Goal: Communication & Community: Answer question/provide support

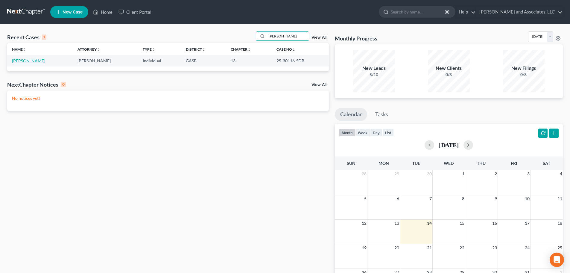
click at [26, 61] on link "[PERSON_NAME]" at bounding box center [28, 60] width 33 height 5
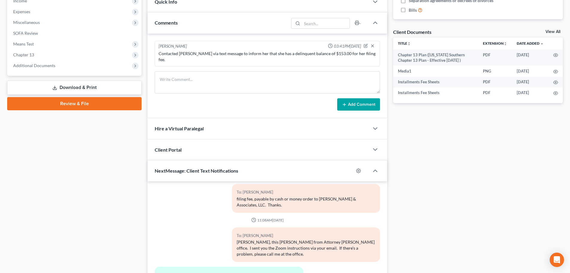
scroll to position [240, 0]
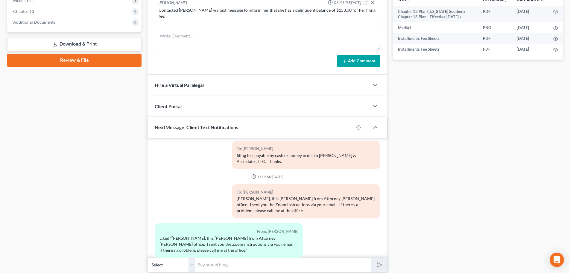
click at [211, 257] on input "text" at bounding box center [283, 264] width 175 height 15
type input "[PERSON_NAME], this [PERSON_NAME]. Have you bought in your 2024 taxes? If not, …"
click at [379, 260] on icon "submit" at bounding box center [379, 264] width 8 height 8
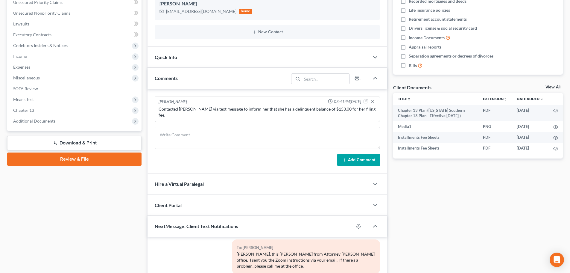
scroll to position [0, 0]
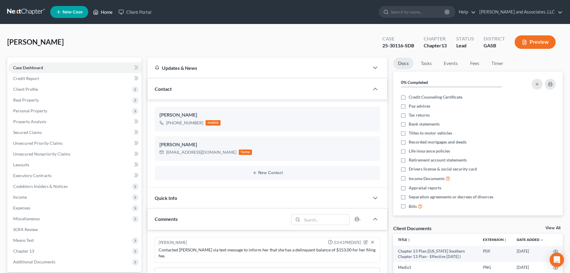
click at [108, 12] on link "Home" at bounding box center [102, 12] width 25 height 11
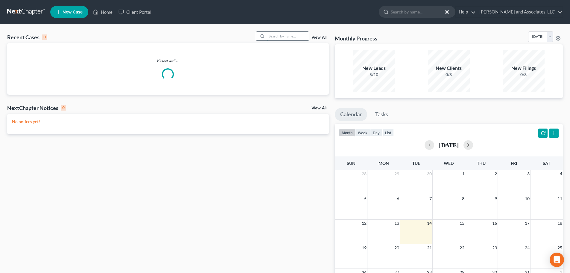
click at [288, 37] on input "search" at bounding box center [288, 36] width 42 height 9
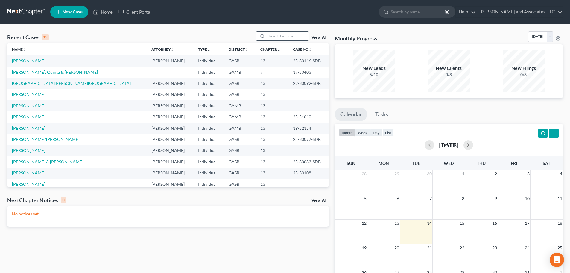
click at [276, 38] on input "search" at bounding box center [288, 36] width 42 height 9
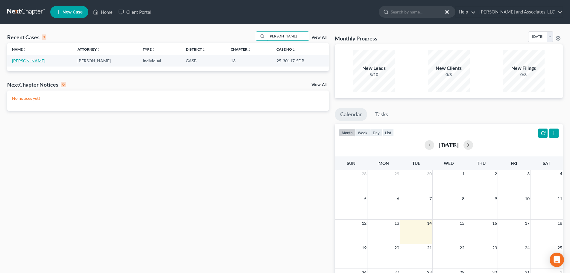
type input "[PERSON_NAME]"
click at [24, 61] on link "[PERSON_NAME]" at bounding box center [28, 60] width 33 height 5
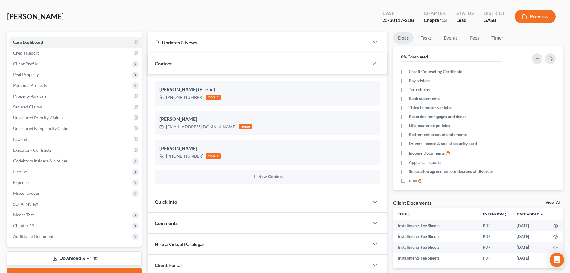
scroll to position [72, 0]
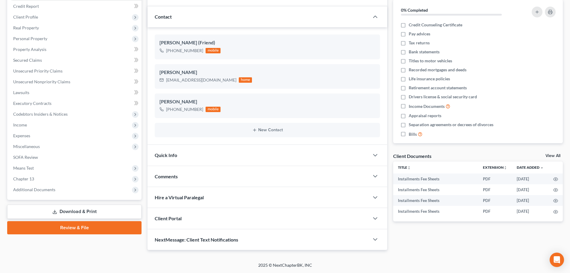
click at [283, 240] on div "NextMessage: Client Text Notifications" at bounding box center [259, 239] width 222 height 21
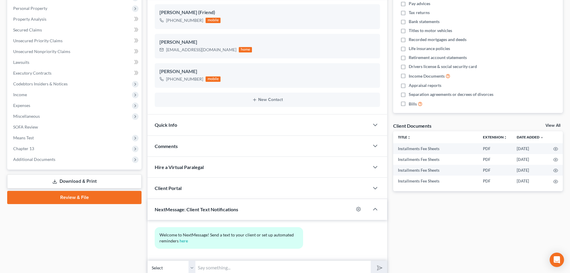
scroll to position [127, 0]
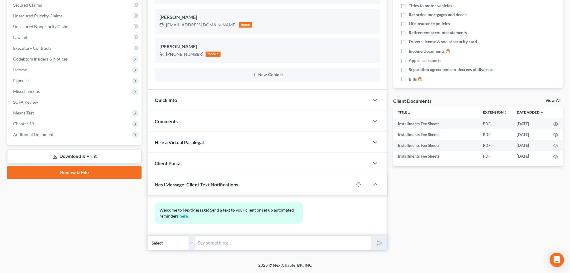
click at [210, 242] on input "text" at bounding box center [283, 242] width 175 height 15
type input "Hello [PERSON_NAME], this is [PERSON_NAME] from"
click at [371, 236] on button "submit" at bounding box center [379, 243] width 16 height 14
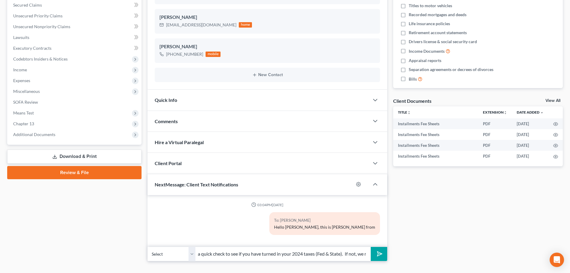
scroll to position [0, 150]
type input "Attorney [PERSON_NAME] office in [GEOGRAPHIC_DATA]. Just doing a quick check to…"
click at [379, 253] on icon "submit" at bounding box center [379, 253] width 8 height 8
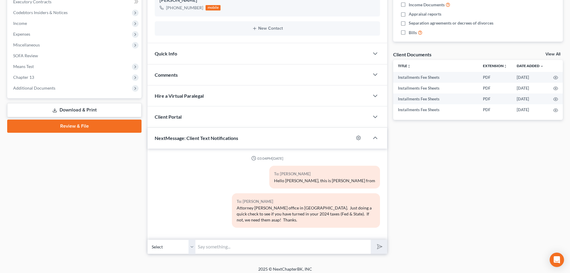
scroll to position [178, 0]
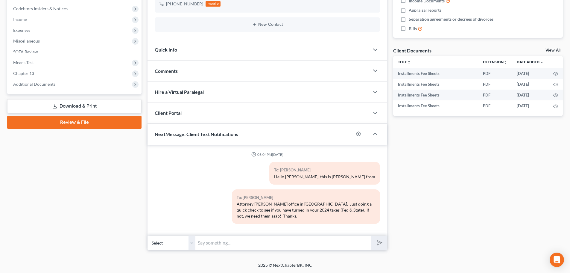
click at [235, 242] on input "text" at bounding box center [283, 242] width 175 height 15
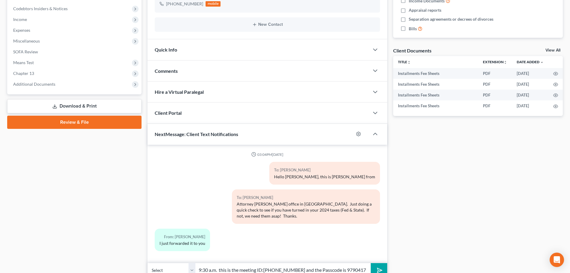
scroll to position [0, 171]
drag, startPoint x: 306, startPoint y: 270, endPoint x: 367, endPoint y: 272, distance: 61.4
click at [367, 272] on input "[PERSON_NAME], your Zoom Meeting of Creditors is scheduled for [DATE] 9:30 a.m.…" at bounding box center [283, 270] width 175 height 15
type input "[PERSON_NAME], your Zoom Meeting of Creditors is scheduled for [DATE] 9:30 a.m.…"
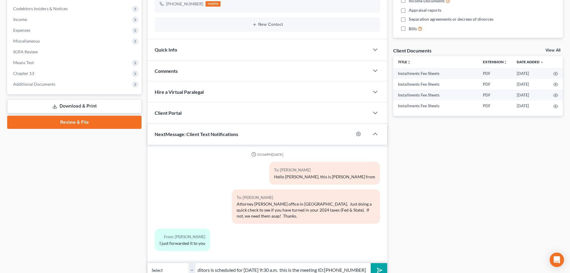
scroll to position [0, 0]
click at [381, 270] on polygon "submit" at bounding box center [378, 269] width 7 height 7
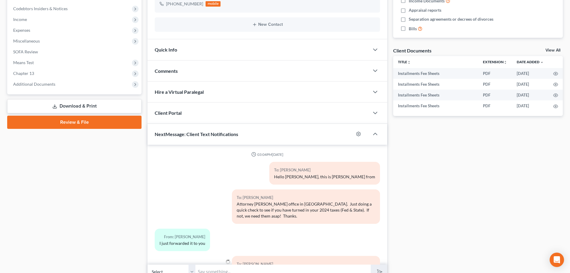
scroll to position [32, 0]
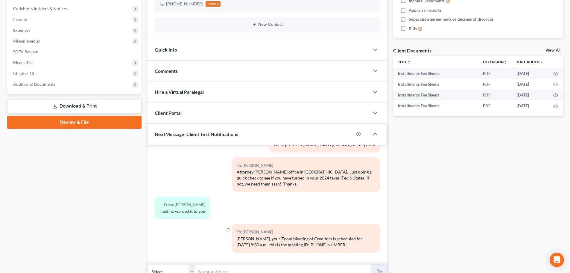
click at [210, 270] on input "text" at bounding box center [283, 271] width 175 height 15
paste input "and the Passcode is 9790417"
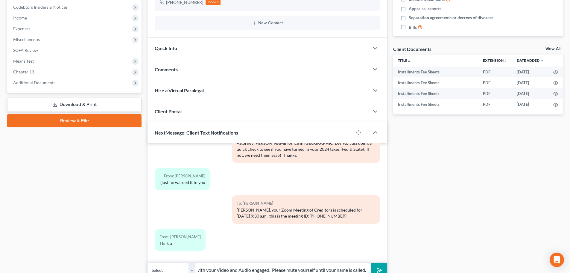
scroll to position [0, 99]
type input "and the Passcode is 9790417474. Please join with your Video and Audio engaged. …"
click at [380, 269] on icon "submit" at bounding box center [379, 270] width 8 height 8
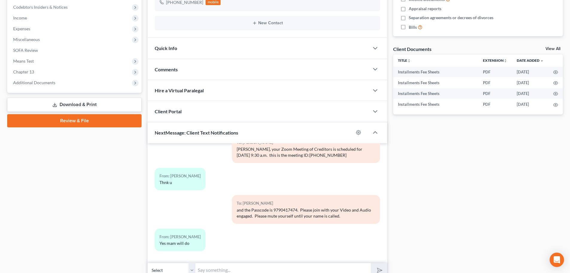
scroll to position [0, 0]
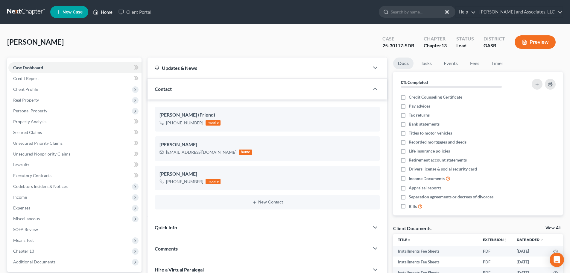
click at [105, 12] on link "Home" at bounding box center [102, 12] width 25 height 11
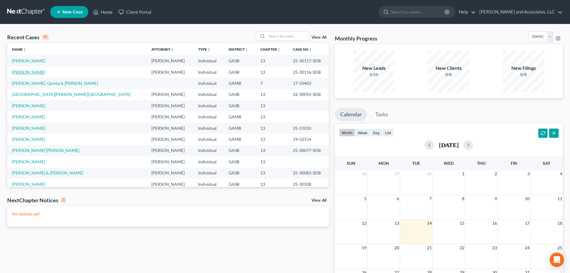
click at [39, 72] on link "[PERSON_NAME]" at bounding box center [28, 71] width 33 height 5
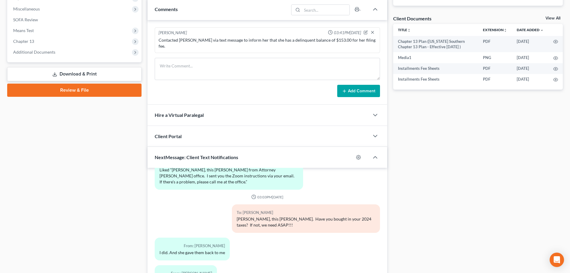
scroll to position [255, 0]
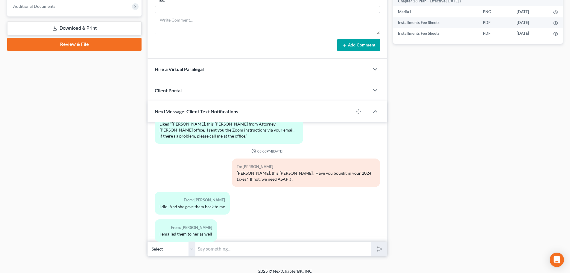
click at [233, 243] on input "text" at bounding box center [283, 248] width 175 height 15
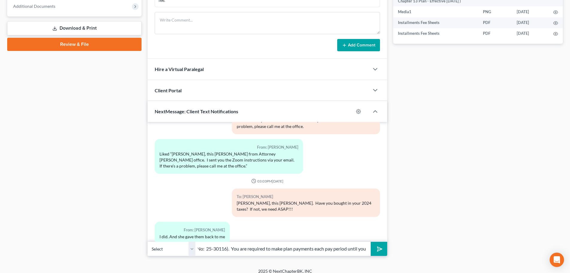
scroll to position [0, 152]
type input "Okay. This is the info on TFS. TFS: [URL][DOMAIN_NAME] (Case No: 25-30116). You…"
click at [382, 245] on polygon "submit" at bounding box center [378, 248] width 7 height 7
click at [225, 244] on input "text" at bounding box center [283, 248] width 175 height 15
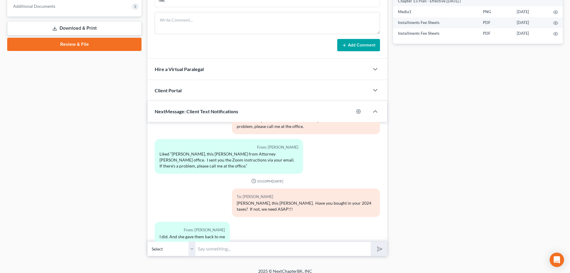
scroll to position [3586, 0]
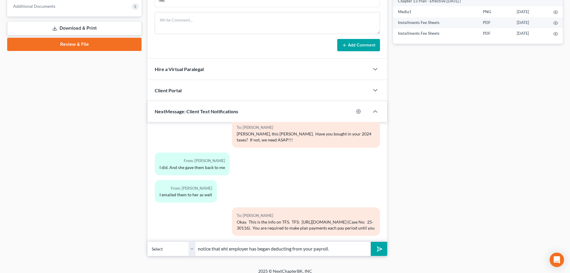
click at [223, 242] on input "notice that eht employer has began deducting from your payroll." at bounding box center [283, 248] width 175 height 15
click at [331, 243] on input "notice that the employer has began deducting from your payroll." at bounding box center [283, 248] width 175 height 15
click at [337, 244] on input "notice that the employer has began deducting from your payroll." at bounding box center [283, 248] width 175 height 15
drag, startPoint x: 323, startPoint y: 243, endPoint x: 367, endPoint y: 243, distance: 43.4
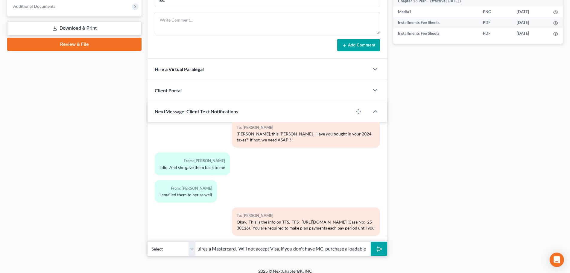
click at [367, 243] on input "notice that the employer has began deducting from your payroll. TFS requires a …" at bounding box center [283, 248] width 175 height 15
type input "notice that the employer has began deducting from your payroll. TFS requires a …"
click at [380, 245] on polygon "submit" at bounding box center [378, 248] width 7 height 7
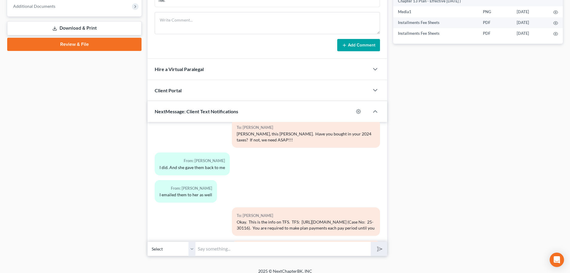
scroll to position [3619, 0]
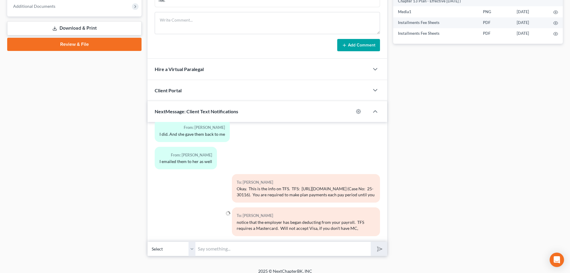
click at [204, 244] on input "text" at bounding box center [283, 248] width 175 height 15
paste input "purchase a loadable"
type input "purchase a loadable Mastercard debit card."
click at [376, 245] on icon "submit" at bounding box center [379, 249] width 8 height 8
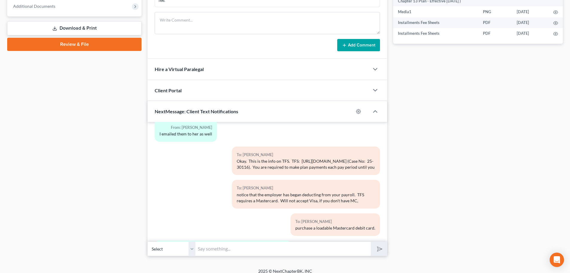
scroll to position [3674, 0]
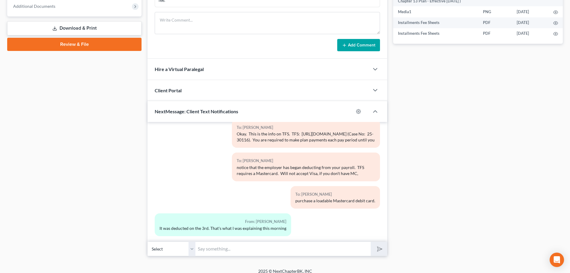
click at [225, 243] on input "text" at bounding box center [283, 248] width 175 height 15
type input "Okay. Thanks."
click at [377, 245] on icon "submit" at bounding box center [379, 249] width 8 height 8
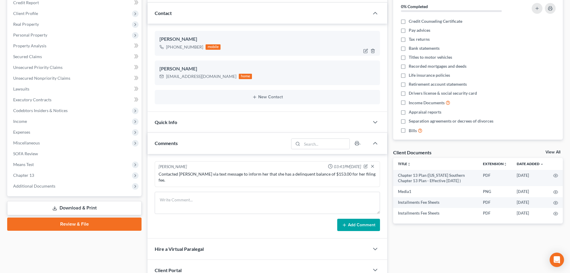
scroll to position [0, 0]
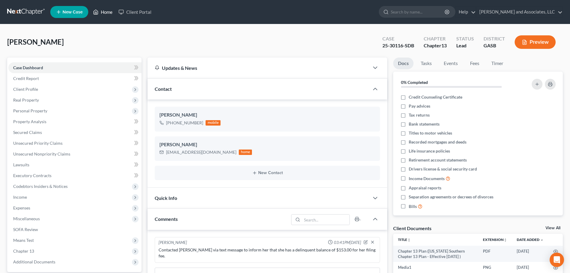
click at [103, 12] on link "Home" at bounding box center [102, 12] width 25 height 11
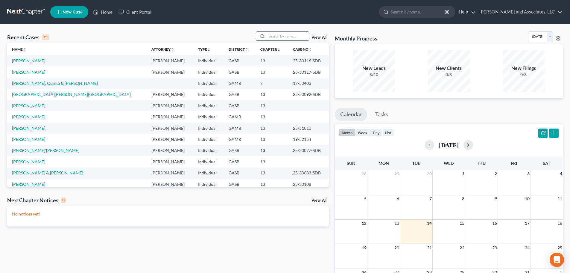
click at [276, 37] on input "search" at bounding box center [288, 36] width 42 height 9
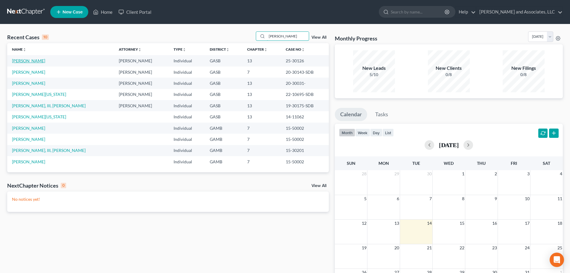
type input "[PERSON_NAME]"
click at [30, 59] on link "[PERSON_NAME]" at bounding box center [28, 60] width 33 height 5
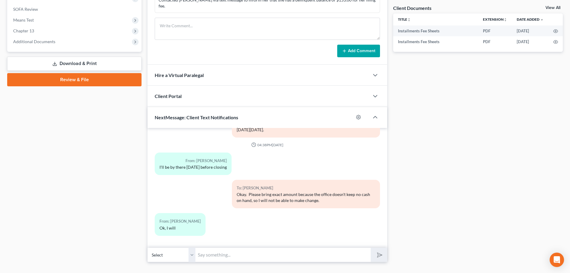
scroll to position [226, 0]
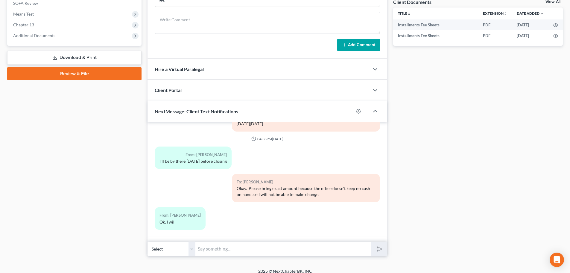
click at [210, 242] on input "text" at bounding box center [283, 248] width 175 height 15
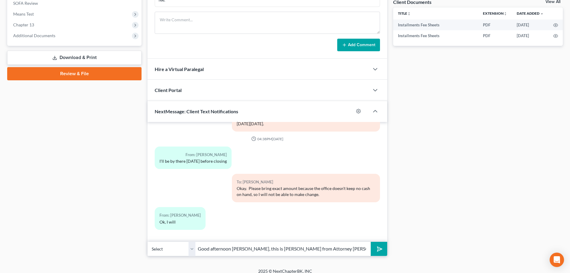
click at [345, 242] on input "Good afternoon [PERSON_NAME], this is [PERSON_NAME] from Attorney [PERSON_NAME]…" at bounding box center [283, 248] width 175 height 15
drag, startPoint x: 325, startPoint y: 243, endPoint x: 365, endPoint y: 242, distance: 39.5
click at [365, 242] on input "Good afternoon [PERSON_NAME], this is [PERSON_NAME] from Attorney [PERSON_NAME]…" at bounding box center [283, 248] width 175 height 15
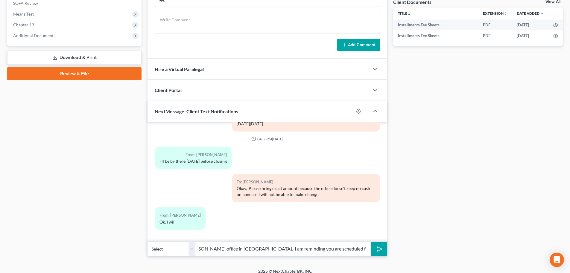
drag, startPoint x: 357, startPoint y: 242, endPoint x: 377, endPoint y: 241, distance: 20.1
click at [377, 242] on div "Select [PHONE_NUMBER] - [PERSON_NAME] Good afternoon [PERSON_NAME], this is [PE…" at bounding box center [268, 249] width 240 height 14
type input "Good afternoon [PERSON_NAME], this is [PERSON_NAME] from Attorney [PERSON_NAME]…"
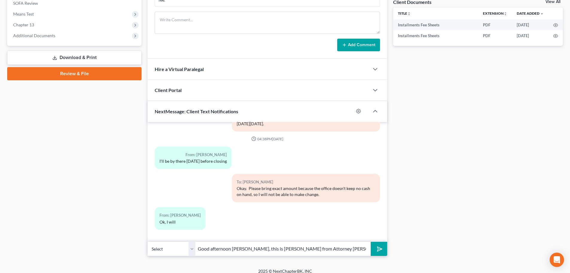
click at [379, 244] on icon "submit" at bounding box center [379, 248] width 8 height 8
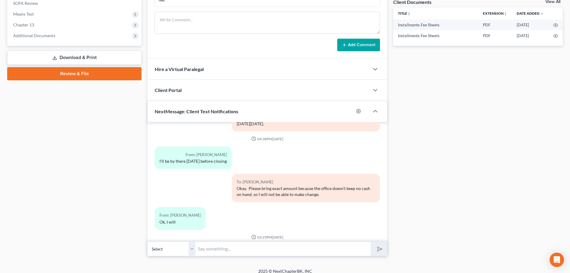
click at [201, 244] on input "text" at bounding box center [283, 248] width 175 height 15
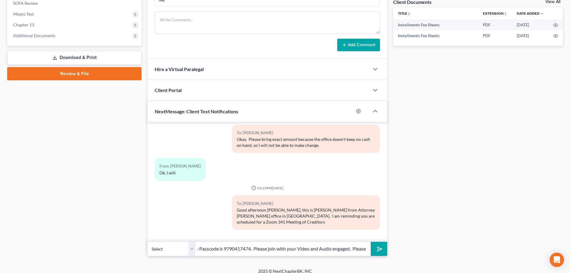
scroll to position [0, 172]
drag, startPoint x: 352, startPoint y: 243, endPoint x: 372, endPoint y: 240, distance: 19.9
click at [372, 242] on div "Select [PHONE_NUMBER] - [PERSON_NAME] [DATE][DATE] 11:30 a.m. The meeting ID is…" at bounding box center [268, 249] width 240 height 14
type input "[DATE][DATE] 11:30 a.m. The meeting ID is [PHONE_NUMBER] and the Passcode is 97…"
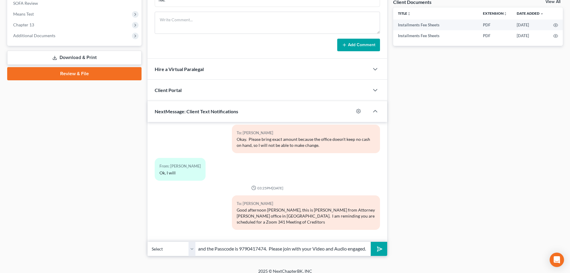
scroll to position [0, 0]
click at [381, 244] on icon "submit" at bounding box center [379, 248] width 8 height 8
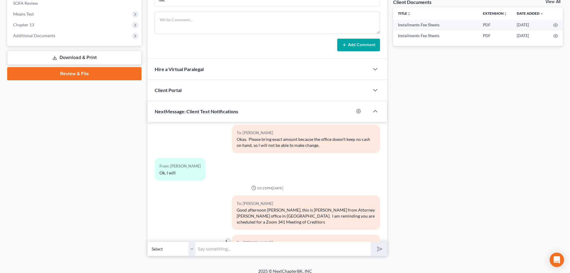
scroll to position [1303, 0]
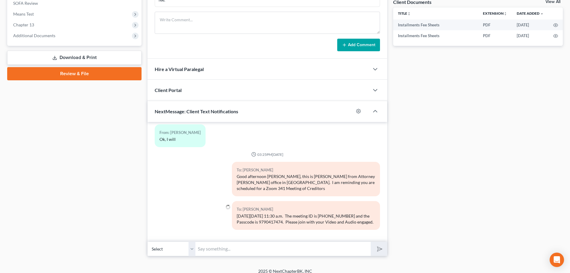
click at [211, 244] on input "text" at bounding box center [283, 248] width 175 height 15
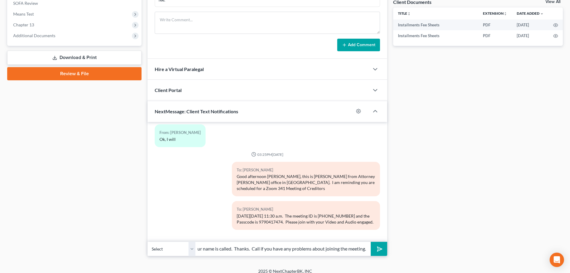
scroll to position [0, 63]
type input "Please mute yourself until your name is called. Thanks. Call if you have any pr…"
click at [380, 245] on polygon "submit" at bounding box center [378, 248] width 7 height 7
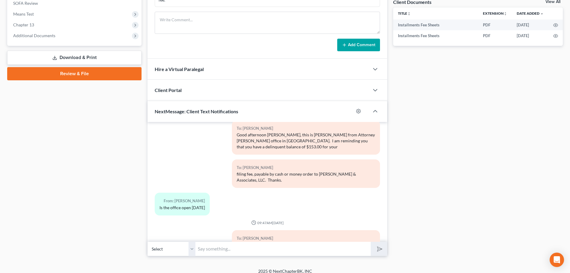
scroll to position [827, 0]
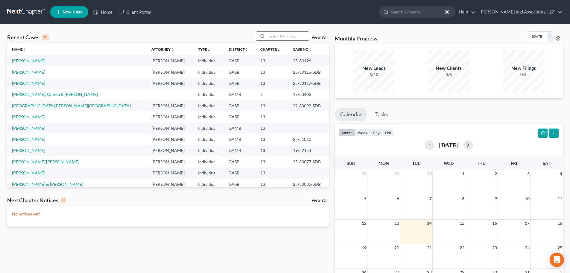
click at [289, 37] on input "search" at bounding box center [288, 36] width 42 height 9
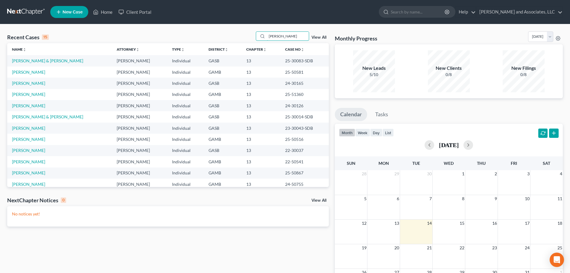
type input "williams"
